Goal: Find specific page/section: Find specific page/section

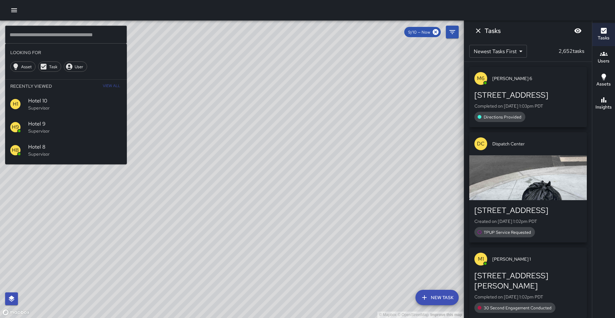
drag, startPoint x: 148, startPoint y: 91, endPoint x: 261, endPoint y: 56, distance: 118.6
click at [251, 57] on div "© Mapbox © OpenStreetMap Improve this map" at bounding box center [232, 169] width 464 height 298
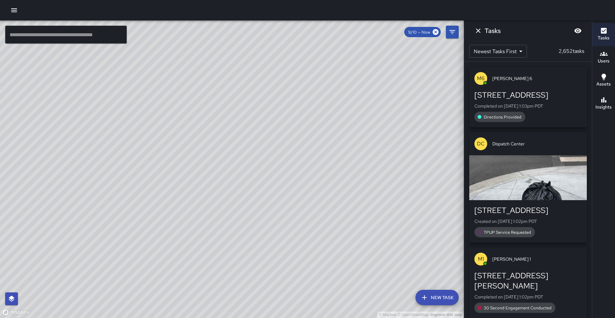
drag, startPoint x: 163, startPoint y: 131, endPoint x: 190, endPoint y: 89, distance: 50.6
click at [189, 90] on div "© Mapbox © OpenStreetMap Improve this map" at bounding box center [232, 169] width 464 height 298
drag, startPoint x: 201, startPoint y: 138, endPoint x: 198, endPoint y: 100, distance: 37.6
click at [198, 100] on div "© Mapbox © OpenStreetMap Improve this map" at bounding box center [232, 169] width 464 height 298
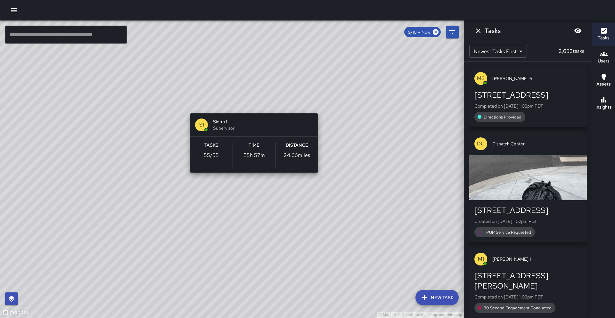
click at [252, 106] on div "© Mapbox © OpenStreetMap Improve this map S1 Sierra 1 Supervisor Tasks 55 / 55 …" at bounding box center [232, 169] width 464 height 298
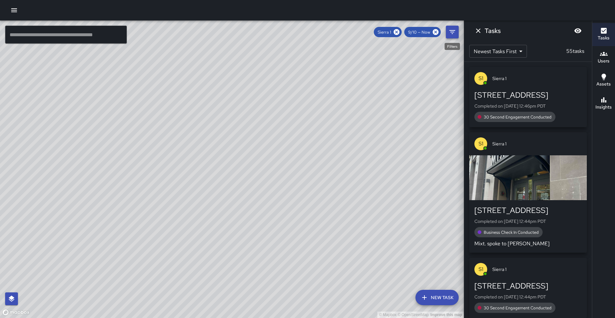
click at [452, 30] on icon "Filters" at bounding box center [452, 32] width 6 height 4
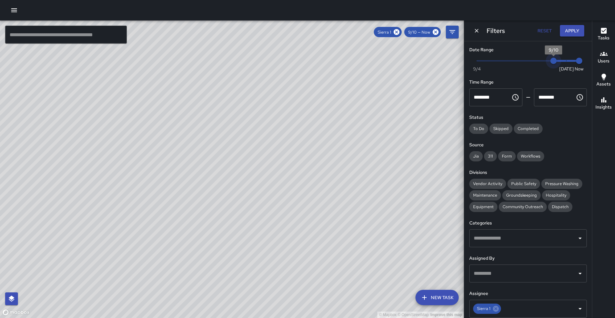
type input "*"
drag, startPoint x: 555, startPoint y: 60, endPoint x: 591, endPoint y: 54, distance: 36.7
click at [591, 54] on div "Date Range Now [DATE] [DATE] 1:03 pm Time Range ******** ​ ******** ​ Status To…" at bounding box center [528, 179] width 128 height 277
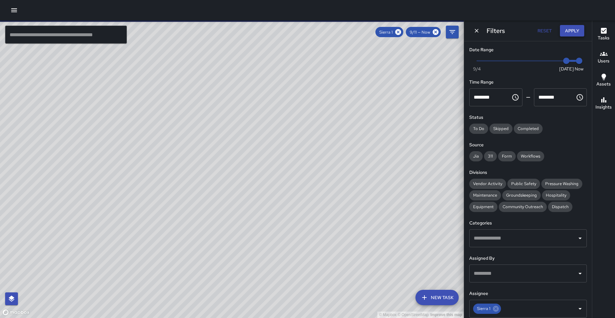
click at [573, 32] on button "Apply" at bounding box center [572, 31] width 24 height 12
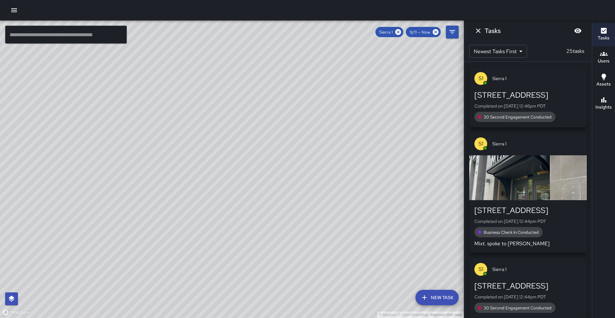
drag, startPoint x: 392, startPoint y: 95, endPoint x: 306, endPoint y: 160, distance: 107.1
click at [306, 160] on div "© Mapbox © OpenStreetMap Improve this map" at bounding box center [232, 169] width 464 height 298
drag, startPoint x: 317, startPoint y: 145, endPoint x: 288, endPoint y: 178, distance: 43.8
click at [288, 178] on div "© Mapbox © OpenStreetMap Improve this map" at bounding box center [232, 169] width 464 height 298
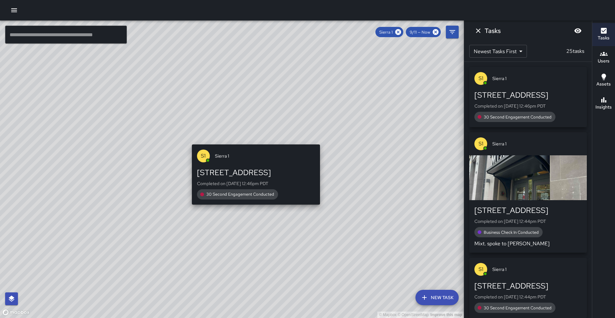
click at [253, 141] on div "© Mapbox © OpenStreetMap Improve this map S1 [GEOGRAPHIC_DATA][STREET_ADDRESS] …" at bounding box center [232, 169] width 464 height 298
click at [254, 141] on div "© Mapbox © OpenStreetMap Improve this map S1 [GEOGRAPHIC_DATA][STREET_ADDRESS] …" at bounding box center [232, 169] width 464 height 298
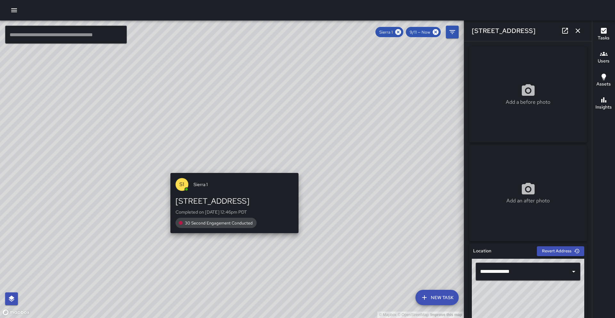
click at [232, 168] on div "© Mapbox © OpenStreetMap Improve this map S1 [GEOGRAPHIC_DATA][STREET_ADDRESS] …" at bounding box center [232, 169] width 464 height 298
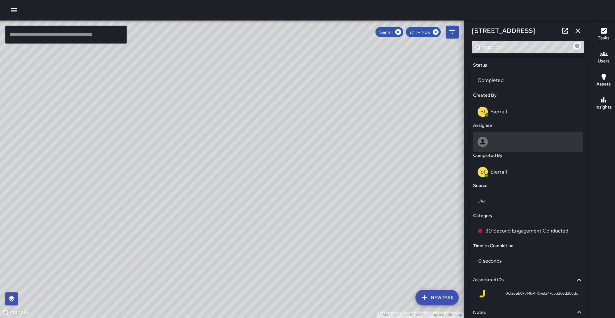
scroll to position [344, 0]
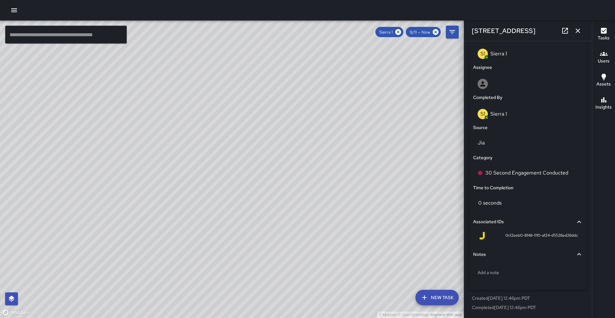
click at [575, 30] on icon "button" at bounding box center [578, 31] width 8 height 8
